Goal: Task Accomplishment & Management: Manage account settings

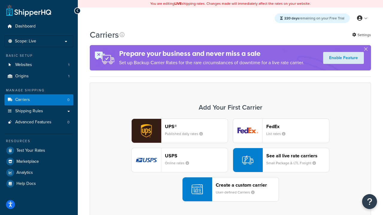
click at [230, 160] on div "UPS® Published daily rates FedEx List rates USPS Online rates See all live rate…" at bounding box center [230, 160] width 269 height 83
click at [298, 126] on header "FedEx" at bounding box center [297, 127] width 63 height 6
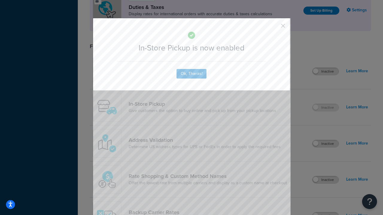
click at [274, 28] on button "button" at bounding box center [273, 27] width 1 height 1
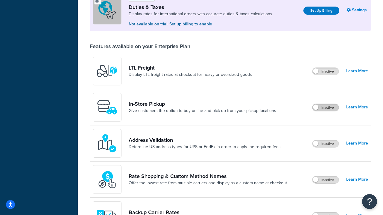
scroll to position [182, 0]
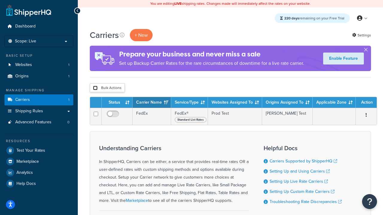
click at [95, 88] on input "checkbox" at bounding box center [95, 88] width 4 height 4
checkbox input "true"
click at [0, 0] on button "Delete" at bounding box center [0, 0] width 0 height 0
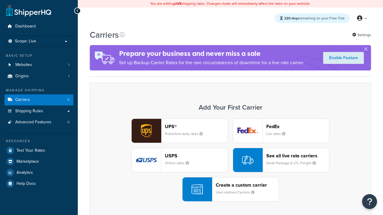
click at [230, 160] on div "UPS® Published daily rates FedEx List rates USPS Online rates See all live rate…" at bounding box center [230, 160] width 269 height 83
click at [298, 126] on header "FedEx" at bounding box center [297, 127] width 63 height 6
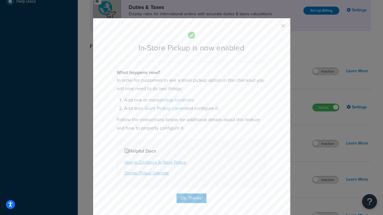
click at [274, 28] on button "button" at bounding box center [273, 27] width 1 height 1
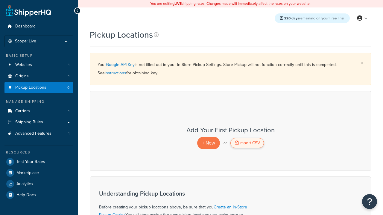
click at [247, 143] on div "Import CSV" at bounding box center [246, 143] width 33 height 10
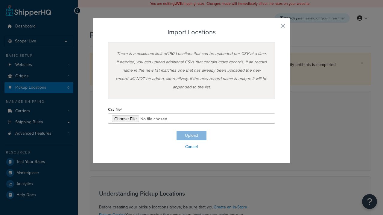
type input "C:\fakepath\importLocationsSuccess.csv"
click at [191, 136] on button "Upload" at bounding box center [191, 136] width 30 height 10
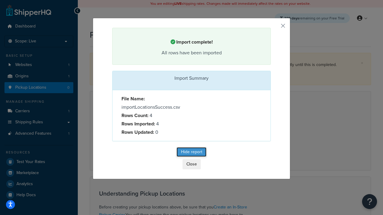
click at [191, 153] on button "Hide report" at bounding box center [191, 152] width 30 height 10
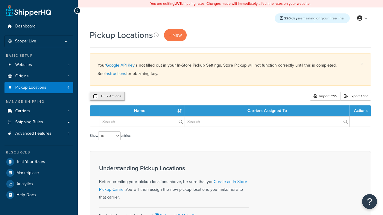
click at [95, 97] on input "checkbox" at bounding box center [95, 96] width 4 height 4
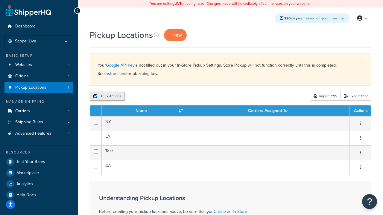
click at [95, 97] on input "checkbox" at bounding box center [95, 96] width 4 height 4
checkbox input "false"
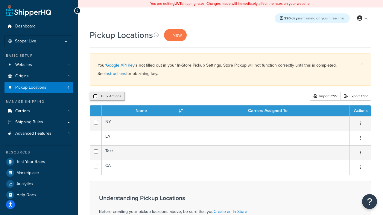
checkbox input "false"
click at [95, 97] on input "checkbox" at bounding box center [95, 96] width 4 height 4
checkbox input "true"
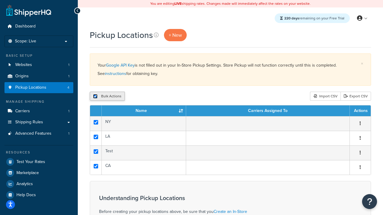
checkbox input "true"
click at [161, 97] on button "Delete" at bounding box center [159, 96] width 21 height 9
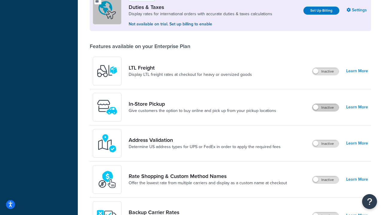
scroll to position [182, 0]
